Goal: Information Seeking & Learning: Find specific fact

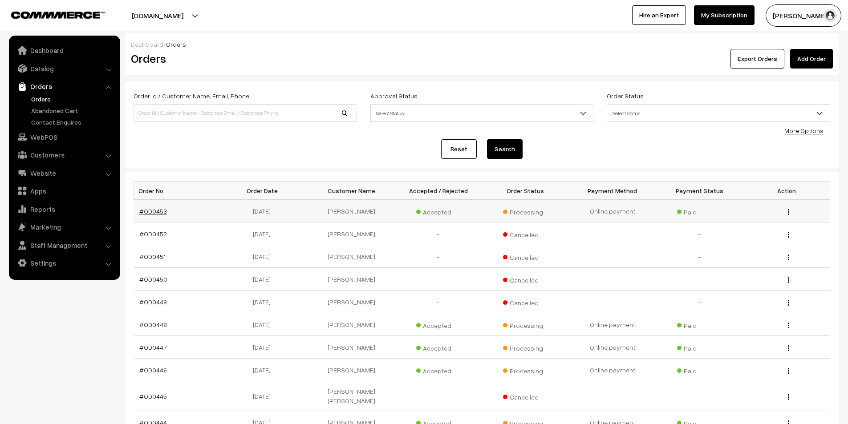
click at [164, 211] on link "#OD0453" at bounding box center [153, 211] width 28 height 8
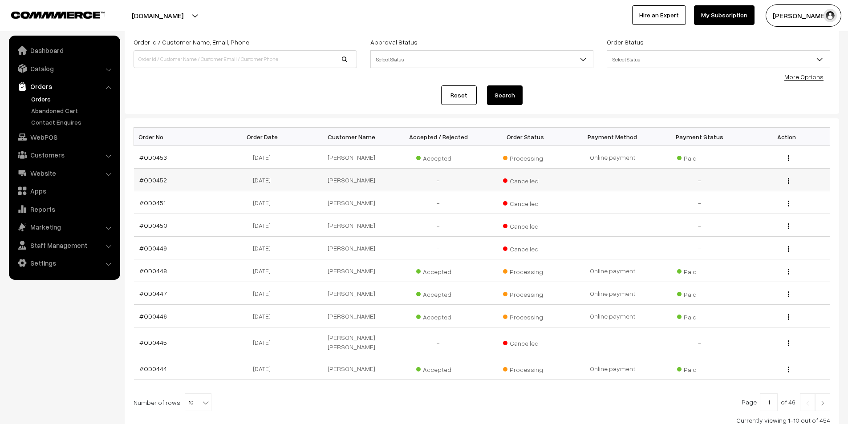
scroll to position [114, 0]
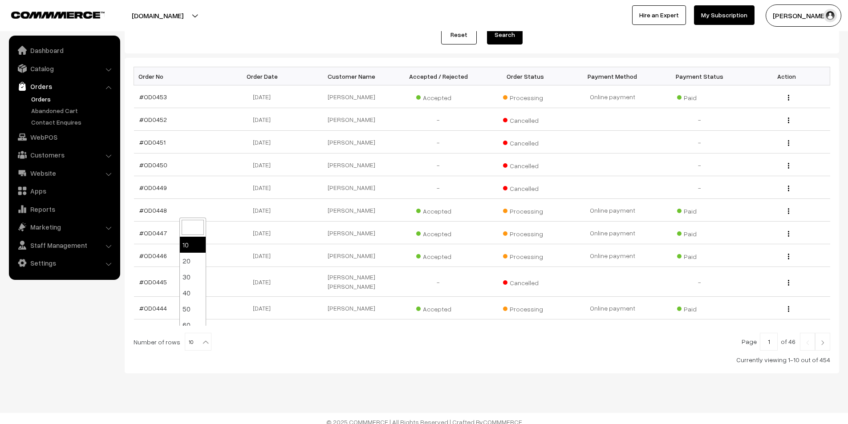
click at [194, 333] on span "10" at bounding box center [198, 342] width 26 height 18
select select "30"
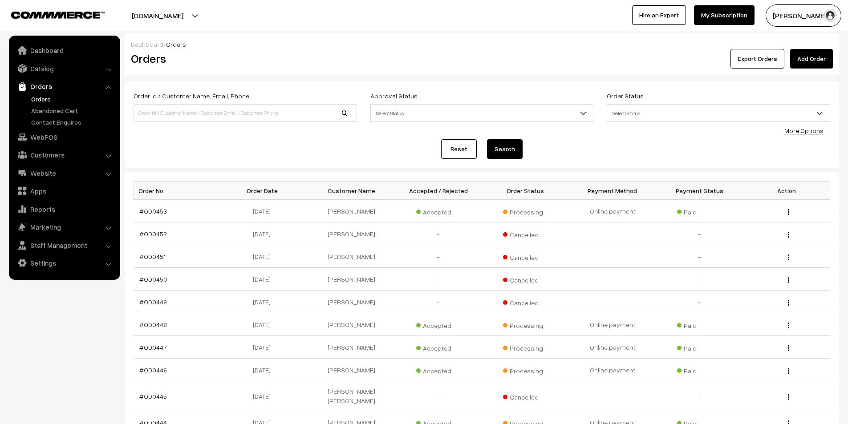
scroll to position [267, 0]
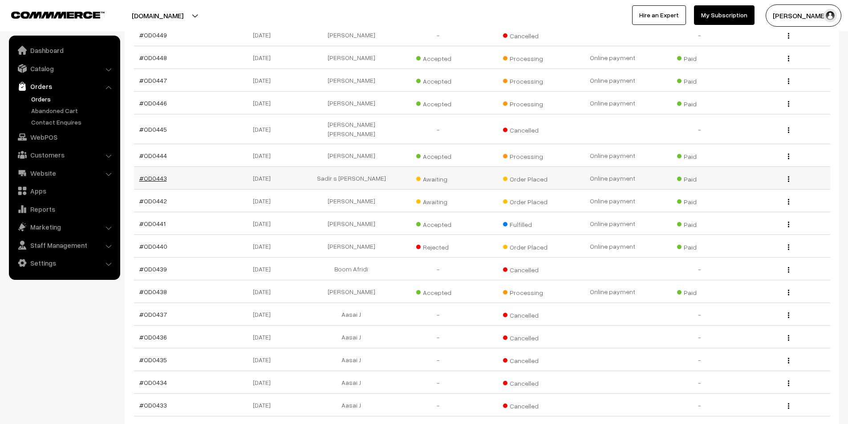
click at [160, 174] on link "#OD0443" at bounding box center [153, 178] width 28 height 8
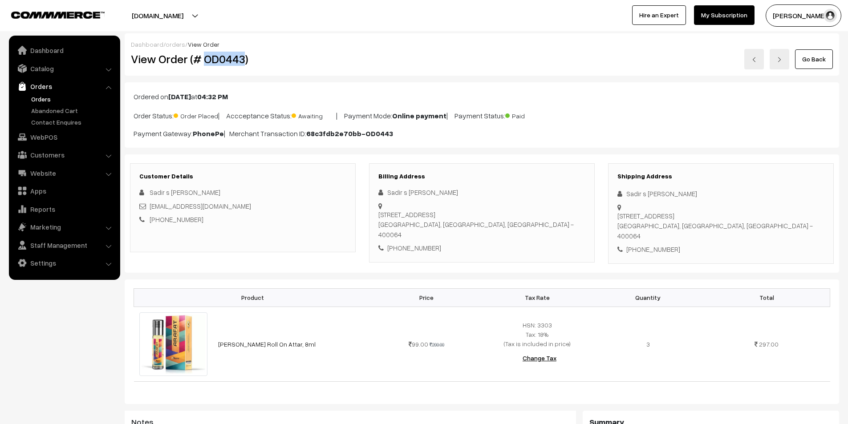
drag, startPoint x: 206, startPoint y: 54, endPoint x: 241, endPoint y: 59, distance: 35.9
click at [241, 59] on h2 "View Order (# OD0443)" at bounding box center [243, 59] width 225 height 14
copy h2 "OD0443"
drag, startPoint x: 388, startPoint y: 194, endPoint x: 433, endPoint y: 192, distance: 44.5
click at [433, 192] on div "Sadir s kazi Kazi" at bounding box center [481, 192] width 207 height 10
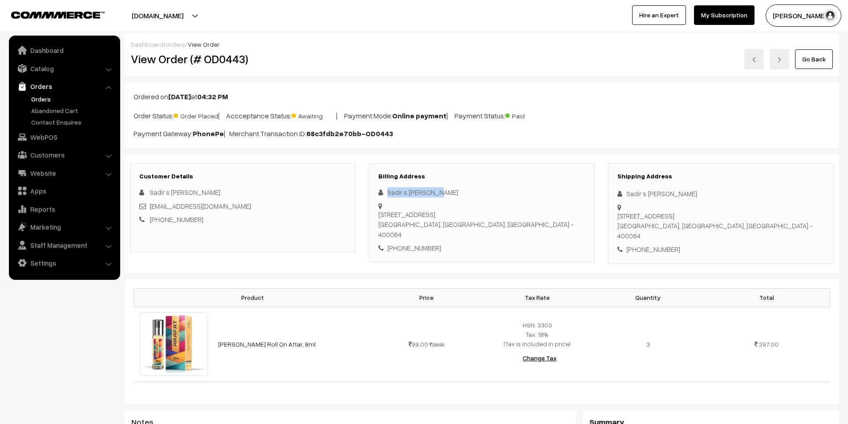
copy div "Sadir s kazi Kazi"
drag, startPoint x: 430, startPoint y: 231, endPoint x: 398, endPoint y: 231, distance: 31.6
click at [398, 243] on div "+91 9821884387" at bounding box center [481, 248] width 207 height 10
copy div "9821884387"
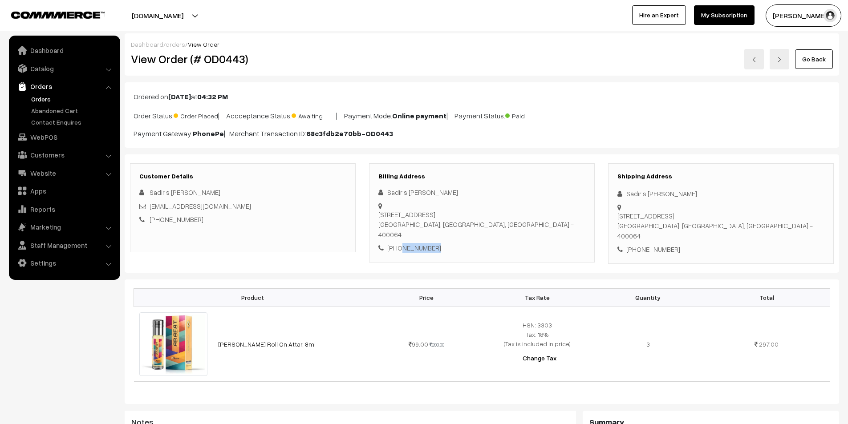
drag, startPoint x: 240, startPoint y: 206, endPoint x: 151, endPoint y: 211, distance: 89.1
click at [152, 210] on div "sadir_royalpark@rediffmail.com" at bounding box center [242, 206] width 207 height 10
copy link "adir_royalpark@rediffmail.com"
drag, startPoint x: 387, startPoint y: 205, endPoint x: 505, endPoint y: 211, distance: 118.9
click at [505, 211] on div "701,saimahal bldg, nadiyadwala colony no 2, Sv road malad west Mumbai, Maharash…" at bounding box center [481, 225] width 207 height 30
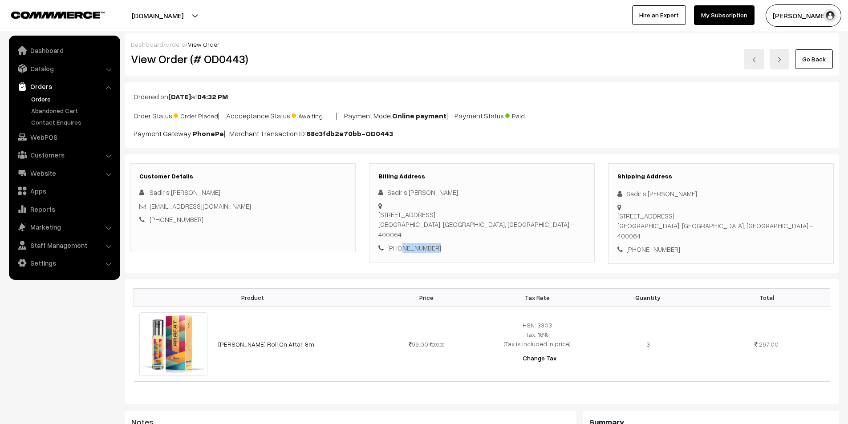
copy div "701,saimahal bldg, nadiyadwala colony no 2"
drag, startPoint x: 511, startPoint y: 205, endPoint x: 400, endPoint y: 200, distance: 110.5
click at [563, 210] on div "701,saimahal bldg, nadiyadwala colony no 2, Sv road malad west Mumbai, Maharash…" at bounding box center [481, 225] width 207 height 30
copy div "Sv road malad west"
click at [487, 215] on div "701,saimahal bldg, nadiyadwala colony no 2, Sv road malad west Mumbai, Maharash…" at bounding box center [481, 225] width 207 height 30
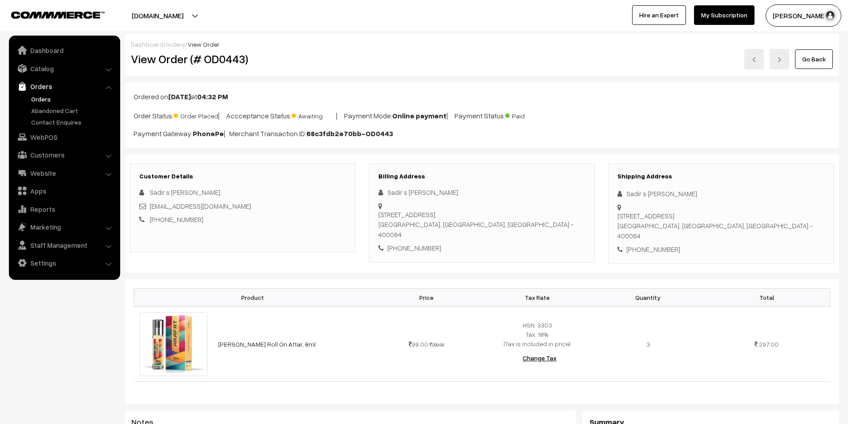
drag, startPoint x: 493, startPoint y: 215, endPoint x: 469, endPoint y: 215, distance: 24.0
click at [469, 215] on div "701,saimahal bldg, nadiyadwala colony no 2, Sv road malad west Mumbai, Maharash…" at bounding box center [481, 225] width 207 height 30
copy div "400064"
drag, startPoint x: 243, startPoint y: 60, endPoint x: 203, endPoint y: 61, distance: 40.0
click at [203, 61] on h2 "View Order (# OD0443)" at bounding box center [243, 59] width 225 height 14
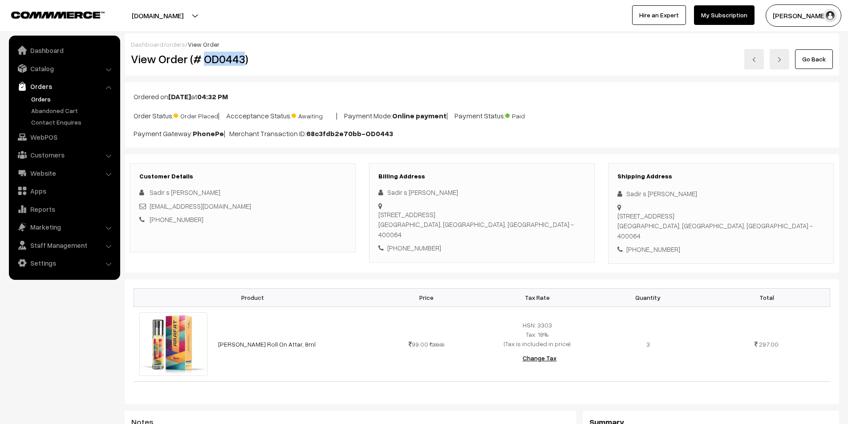
copy h2 "OD0443"
